Goal: Navigation & Orientation: Go to known website

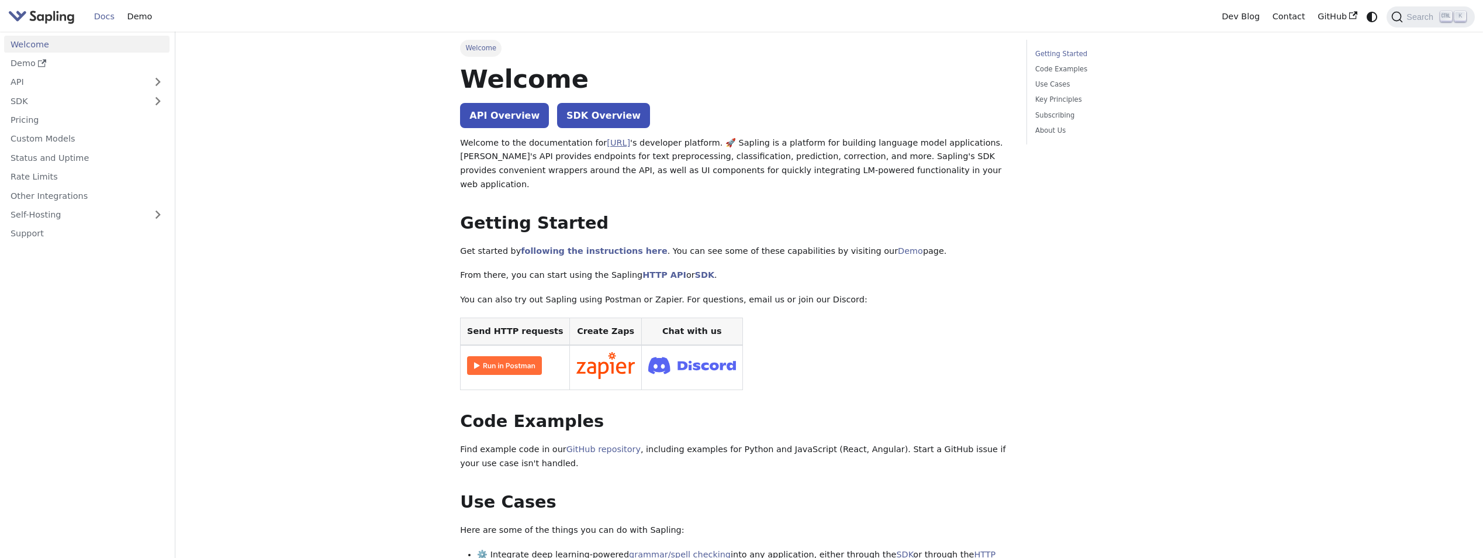
click at [607, 140] on link "[URL]" at bounding box center [618, 142] width 23 height 9
